Goal: Browse casually

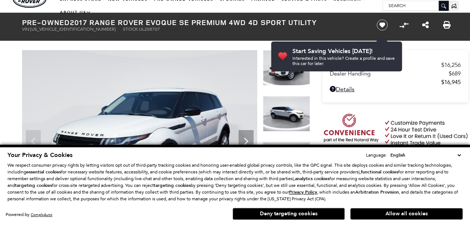
click at [406, 212] on button "Allow all cookies" at bounding box center [406, 213] width 112 height 11
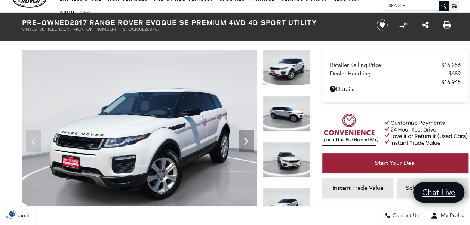
click at [172, 157] on img at bounding box center [139, 138] width 235 height 176
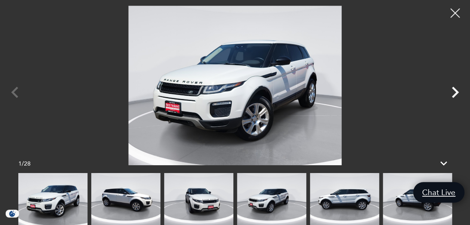
click at [456, 94] on icon "Next" at bounding box center [454, 92] width 7 height 11
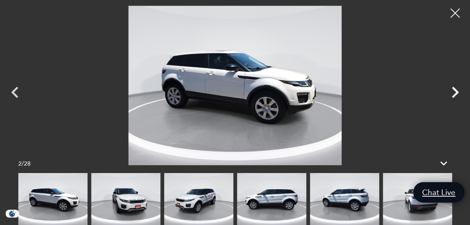
click at [456, 94] on icon "Next" at bounding box center [454, 92] width 7 height 11
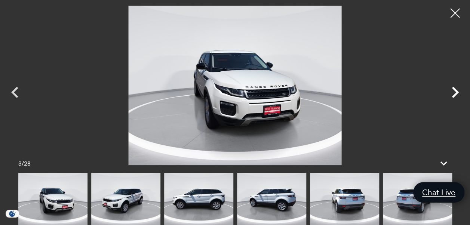
click at [456, 94] on icon "Next" at bounding box center [454, 92] width 7 height 11
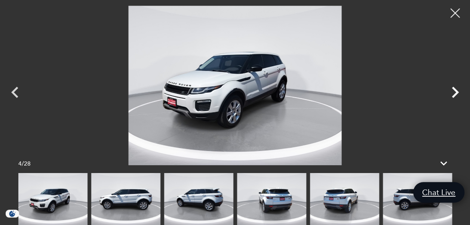
click at [456, 94] on icon "Next" at bounding box center [454, 92] width 7 height 11
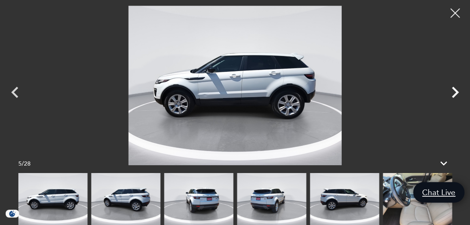
click at [456, 94] on icon "Next" at bounding box center [454, 92] width 7 height 11
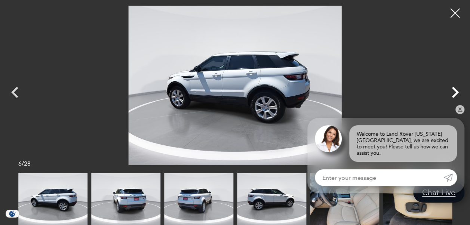
click at [456, 94] on icon "Next" at bounding box center [454, 92] width 7 height 11
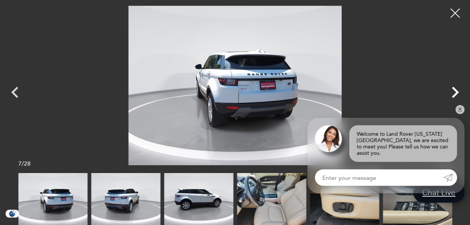
click at [456, 94] on icon "Next" at bounding box center [454, 92] width 7 height 11
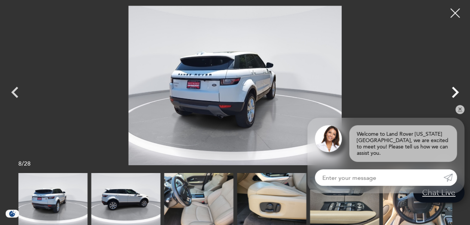
click at [456, 94] on icon "Next" at bounding box center [454, 92] width 7 height 11
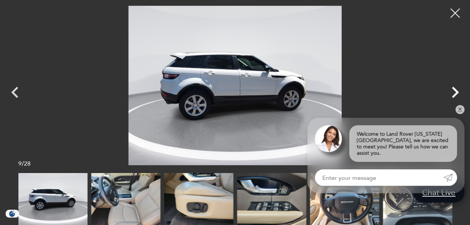
click at [456, 94] on icon "Next" at bounding box center [454, 92] width 7 height 11
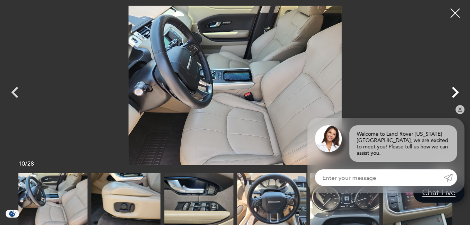
click at [456, 94] on icon "Next" at bounding box center [454, 92] width 7 height 11
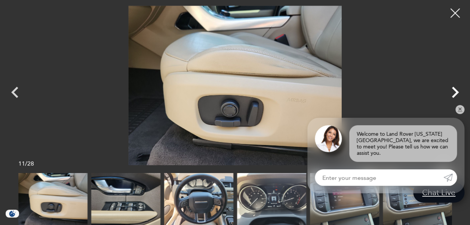
click at [456, 94] on icon "Next" at bounding box center [454, 92] width 7 height 11
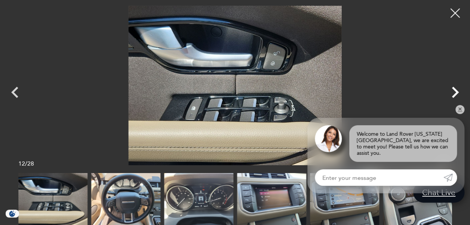
click at [456, 94] on icon "Next" at bounding box center [454, 92] width 7 height 11
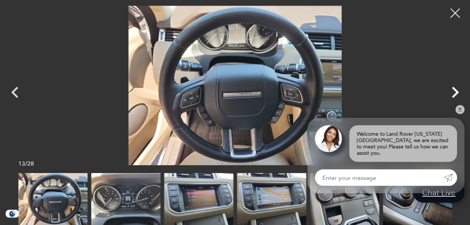
click at [456, 94] on icon "Next" at bounding box center [454, 92] width 7 height 11
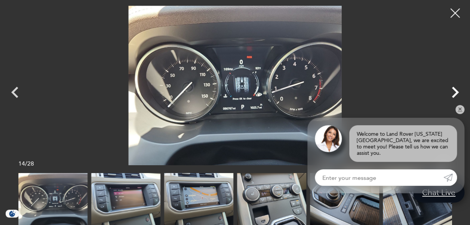
click at [456, 94] on icon "Next" at bounding box center [454, 92] width 7 height 11
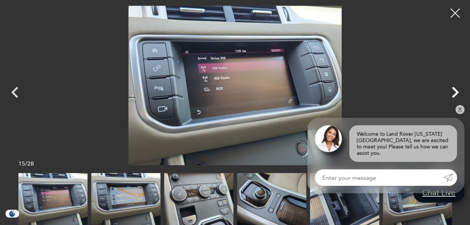
click at [456, 94] on icon "Next" at bounding box center [454, 92] width 7 height 11
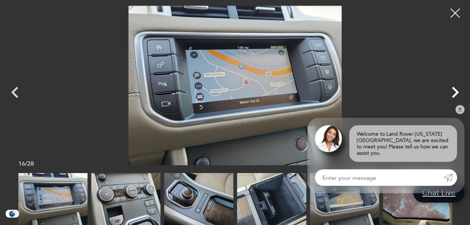
click at [456, 94] on icon "Next" at bounding box center [454, 92] width 7 height 11
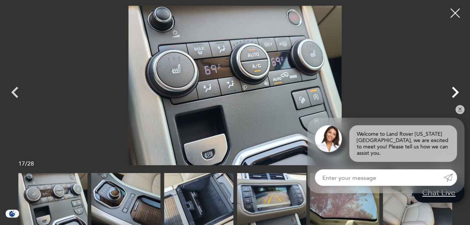
click at [456, 94] on icon "Next" at bounding box center [454, 92] width 7 height 11
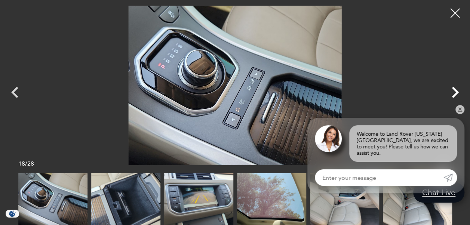
click at [456, 94] on icon "Next" at bounding box center [454, 92] width 7 height 11
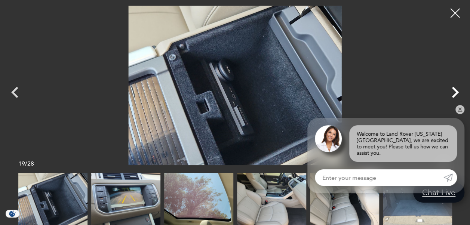
click at [456, 94] on icon "Next" at bounding box center [454, 92] width 7 height 11
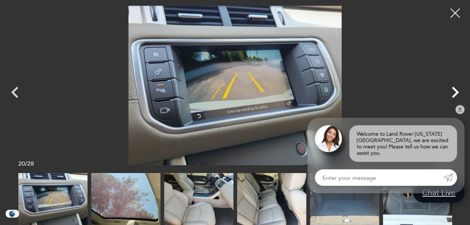
click at [456, 94] on icon "Next" at bounding box center [454, 92] width 7 height 11
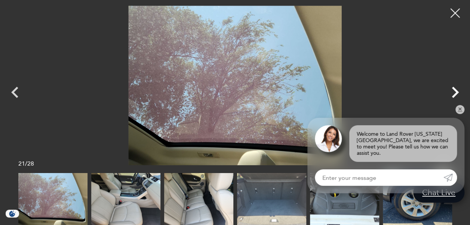
click at [456, 94] on icon "Next" at bounding box center [454, 92] width 7 height 11
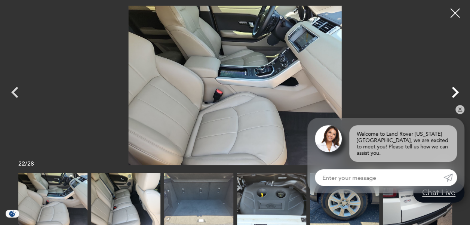
click at [456, 94] on icon "Next" at bounding box center [454, 92] width 7 height 11
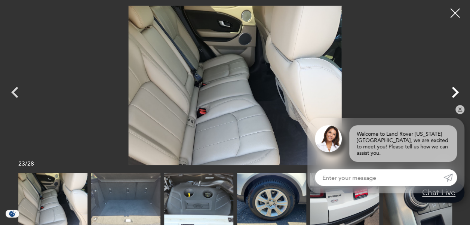
click at [456, 94] on icon "Next" at bounding box center [454, 92] width 7 height 11
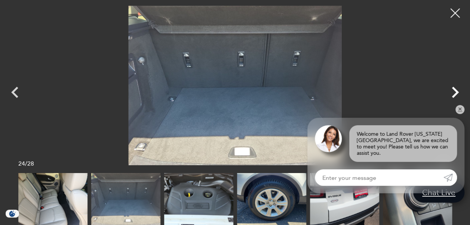
click at [456, 94] on icon "Next" at bounding box center [454, 92] width 7 height 11
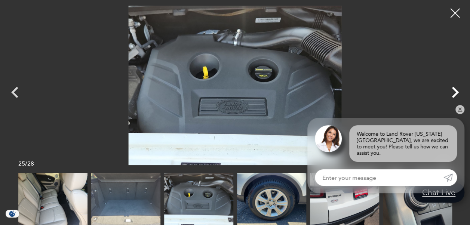
click at [456, 94] on icon "Next" at bounding box center [454, 92] width 7 height 11
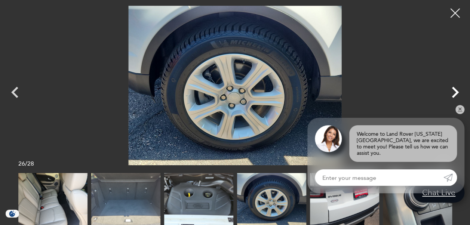
click at [456, 94] on icon "Next" at bounding box center [454, 92] width 7 height 11
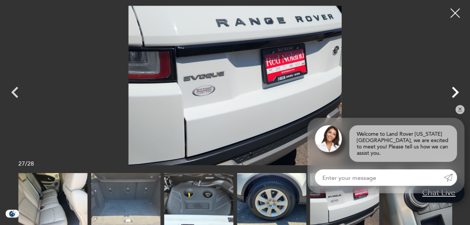
click at [456, 94] on icon "Next" at bounding box center [454, 92] width 7 height 11
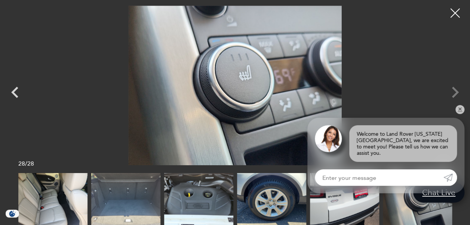
click at [456, 94] on div at bounding box center [235, 86] width 470 height 160
click at [457, 15] on div at bounding box center [455, 13] width 20 height 20
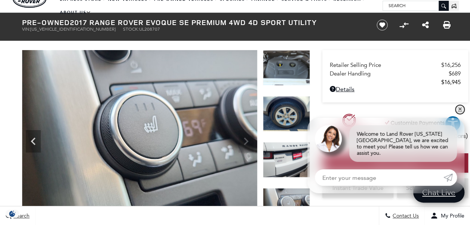
click at [458, 114] on link "✕" at bounding box center [459, 109] width 9 height 9
